Goal: Obtain resource: Download file/media

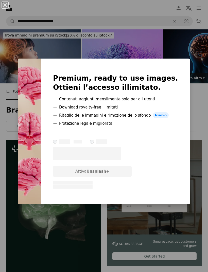
scroll to position [2693, 0]
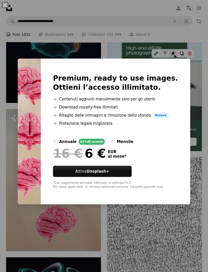
click at [164, 234] on div "An X shape Premium, ready to use images. Ottieni l’accesso illimitato. A plus s…" at bounding box center [104, 136] width 208 height 272
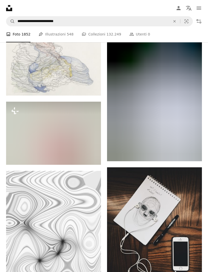
scroll to position [12141, 0]
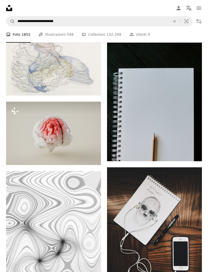
click at [84, 160] on button "A lock Download" at bounding box center [81, 156] width 28 height 8
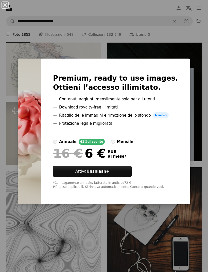
click at [164, 38] on div "An X shape Premium, ready to use images. Ottieni l’accesso illimitato. A plus s…" at bounding box center [104, 136] width 208 height 272
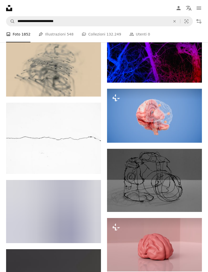
scroll to position [12662, 0]
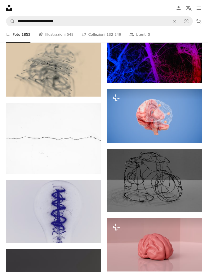
click at [180, 128] on img at bounding box center [154, 116] width 95 height 54
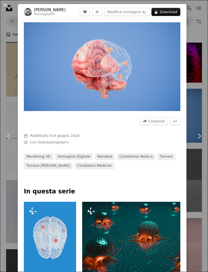
click at [180, 122] on button "More Actions" at bounding box center [174, 121] width 11 height 8
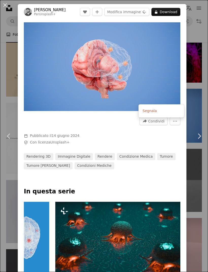
click at [180, 149] on dialog "An X shape Chevron left Chevron right [PERSON_NAME] Per Unsplash+ A heart A plu…" at bounding box center [104, 136] width 208 height 272
click at [196, 135] on link "Chevron right" at bounding box center [199, 136] width 18 height 49
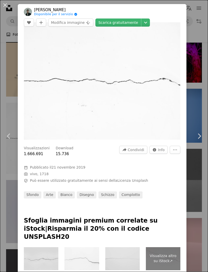
click at [197, 49] on div "An X shape Chevron left Chevron right [PERSON_NAME] Disponibile per il servizio…" at bounding box center [104, 136] width 208 height 272
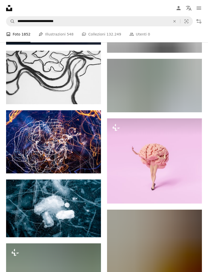
scroll to position [13600, 0]
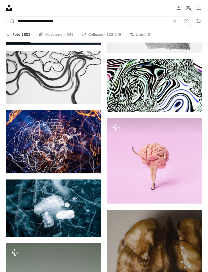
click at [82, 26] on input "**********" at bounding box center [92, 21] width 154 height 10
type input "**********"
click at [11, 21] on button "A magnifying glass" at bounding box center [10, 21] width 9 height 10
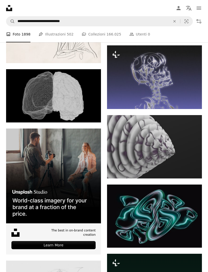
scroll to position [1307, 0]
